Goal: Answer question/provide support

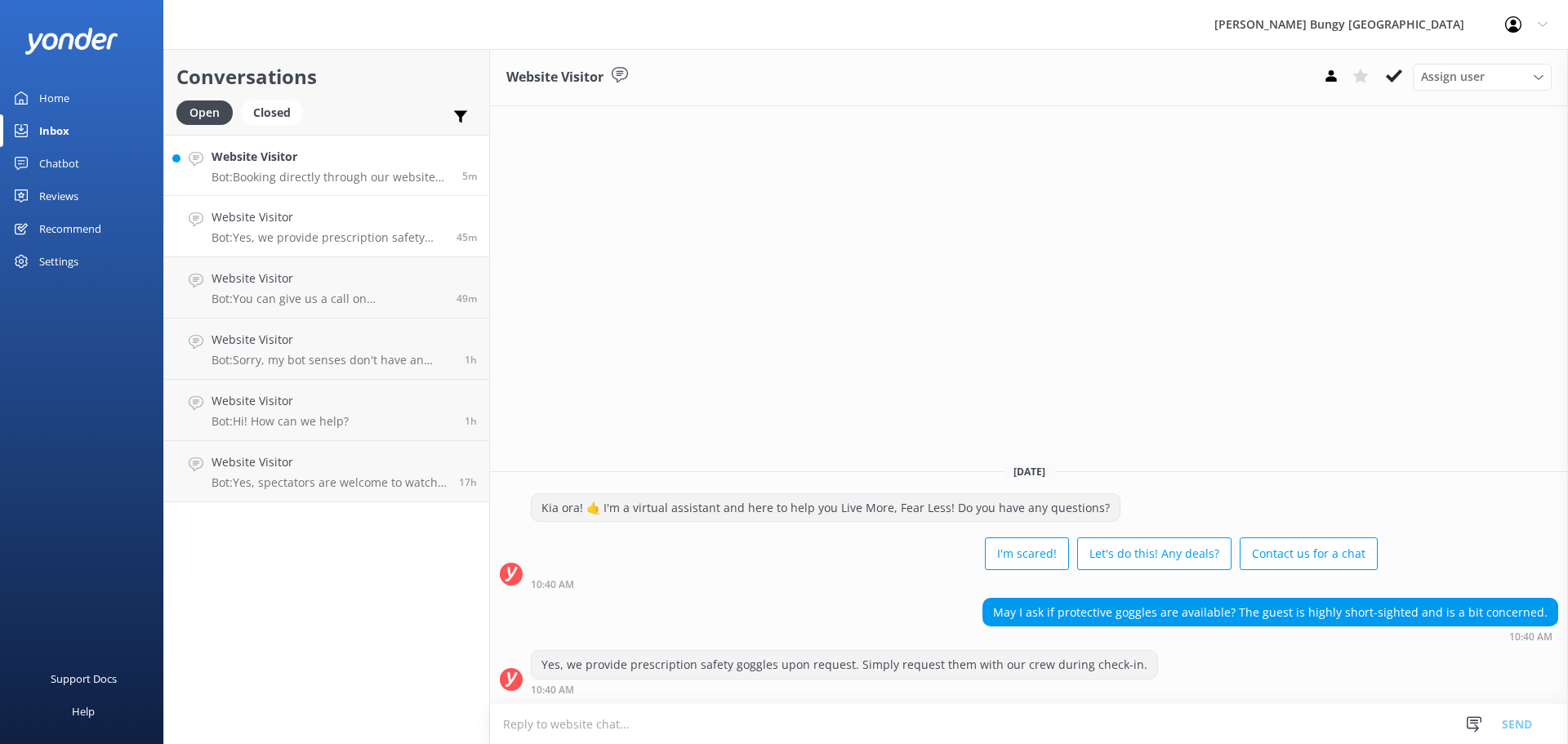
click at [361, 162] on h4 "Website Visitor" at bounding box center [330, 157] width 238 height 18
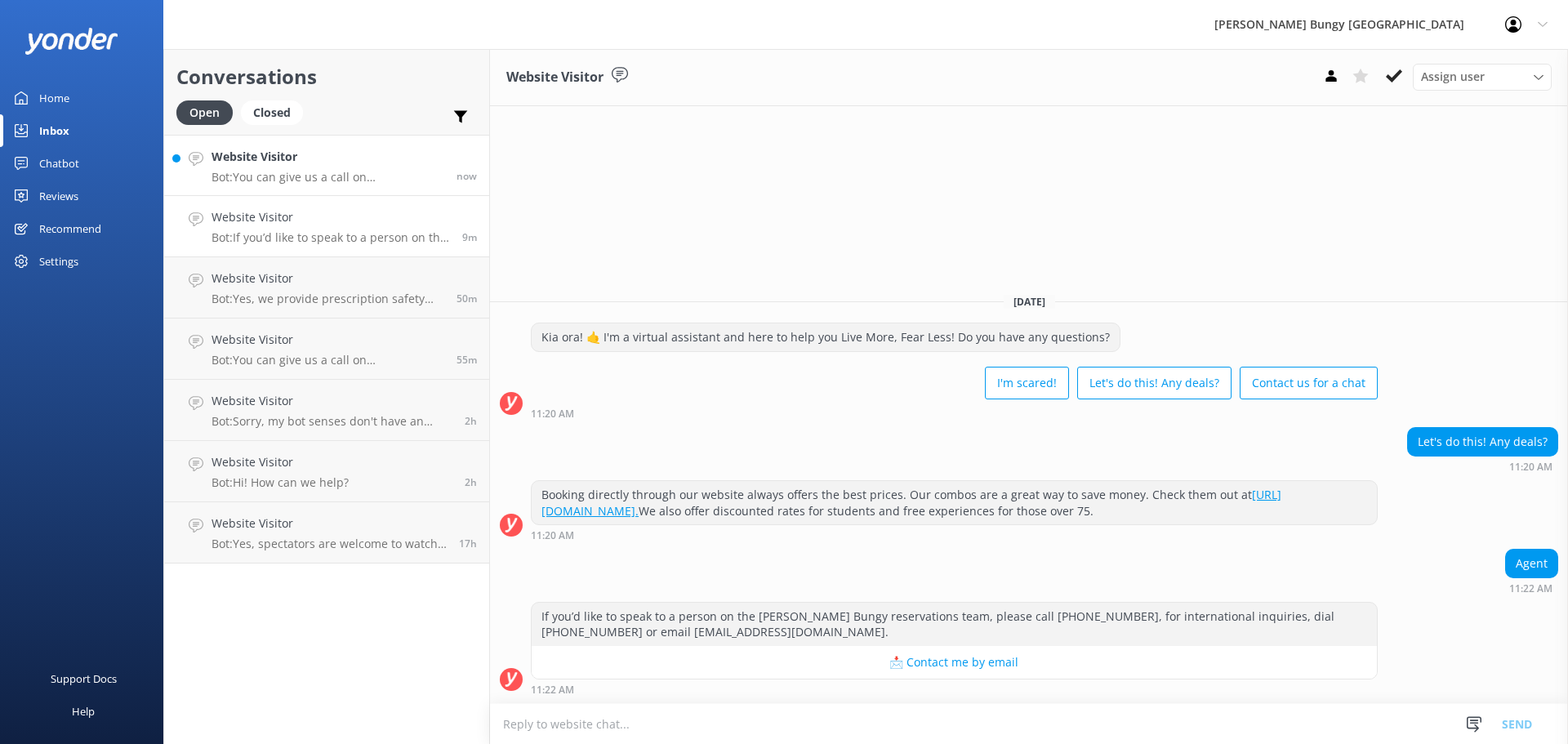
click at [378, 169] on p "Bot: You can give us a call on [PHONE_NUMBER] or [PHONE_NUMBER] to chat with a …" at bounding box center [327, 177] width 233 height 14
